Goal: Go to known website: Go to known website

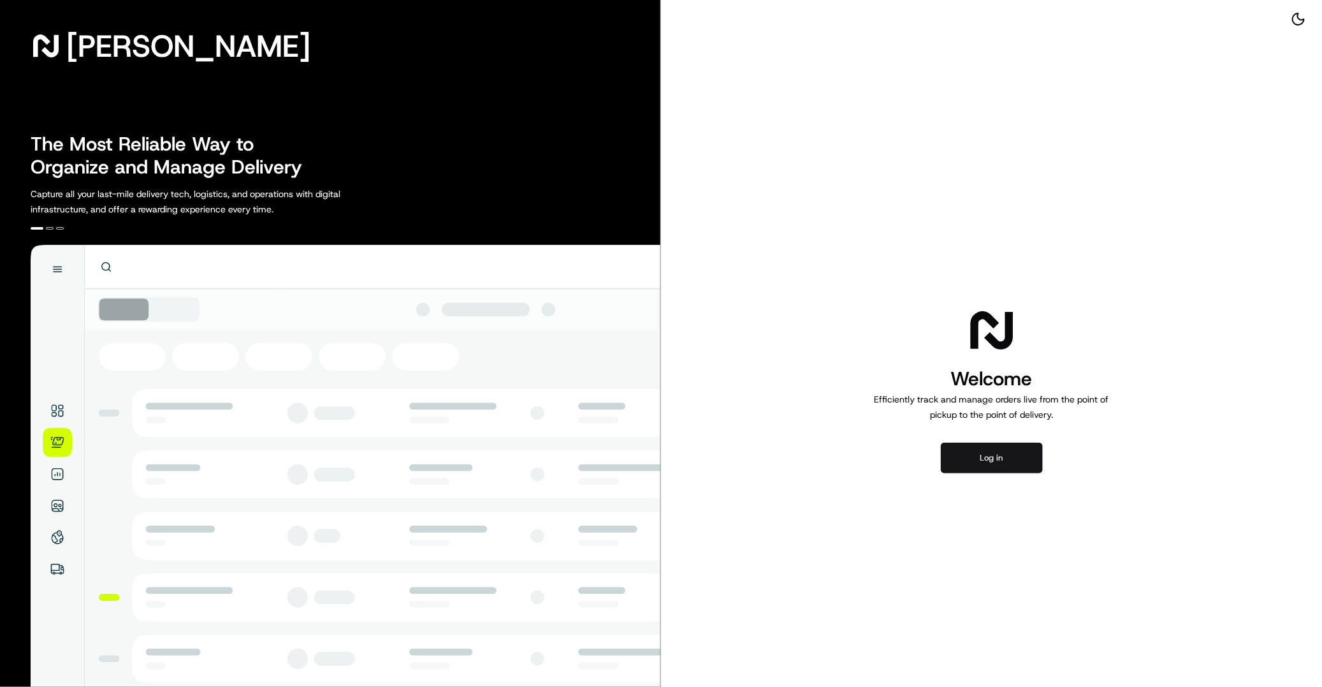
click at [991, 468] on button "Log in" at bounding box center [992, 457] width 102 height 31
